Goal: Book appointment/travel/reservation

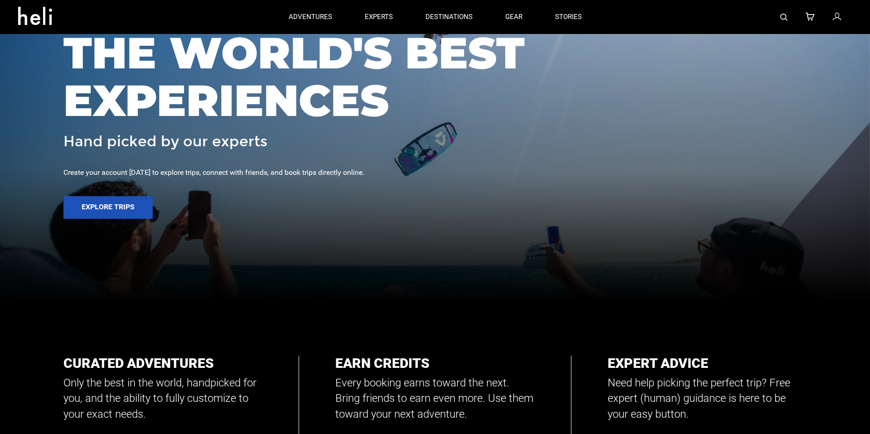
scroll to position [62, 0]
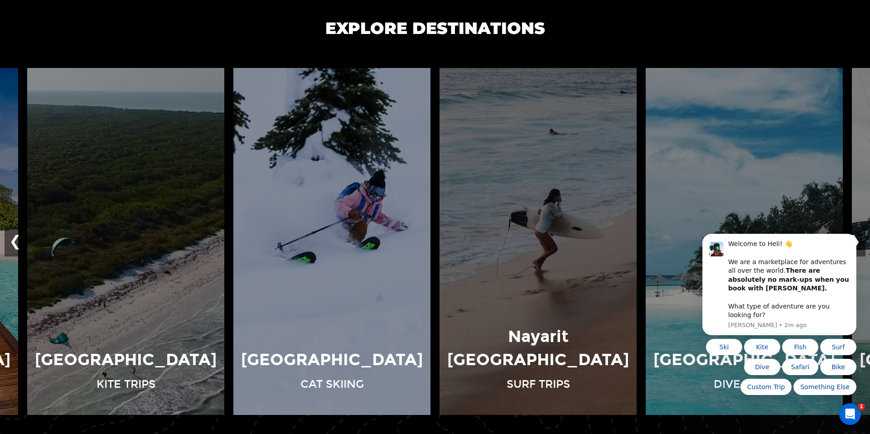
scroll to position [652, 0]
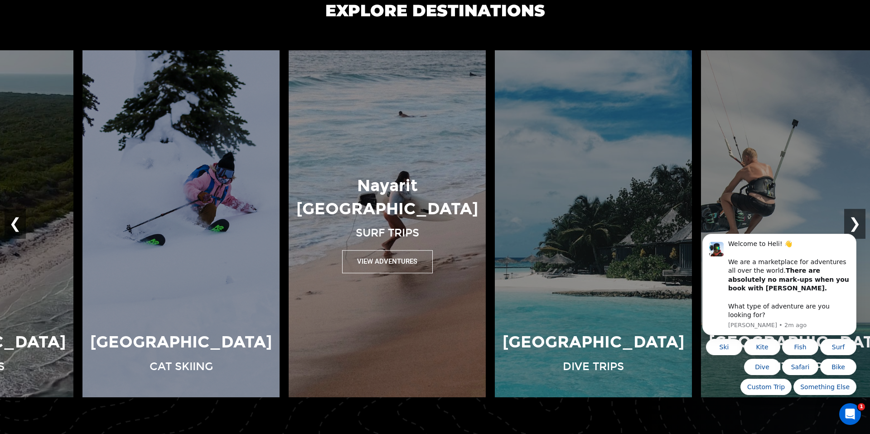
drag, startPoint x: 542, startPoint y: 207, endPoint x: 238, endPoint y: 201, distance: 304.1
click at [293, 201] on p "Nayarit [GEOGRAPHIC_DATA]" at bounding box center [387, 197] width 188 height 47
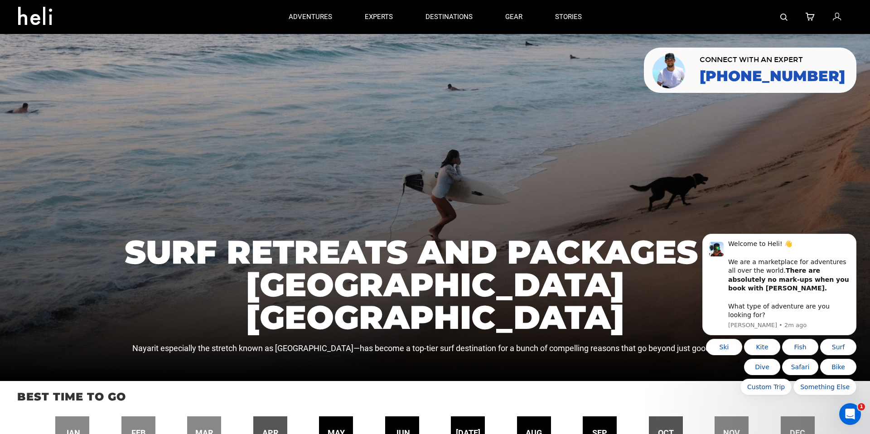
click at [0, 213] on div at bounding box center [435, 207] width 870 height 347
